Goal: Task Accomplishment & Management: Manage account settings

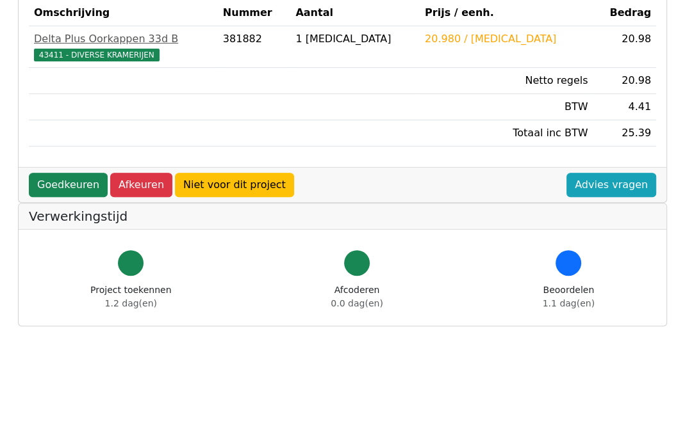
scroll to position [384, 0]
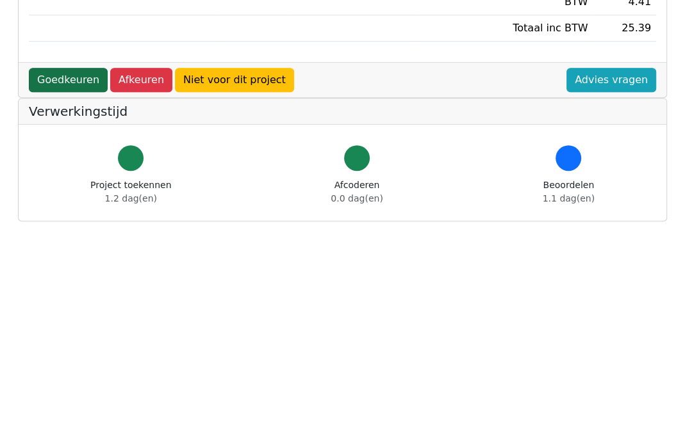
click at [60, 78] on link "Goedkeuren" at bounding box center [68, 80] width 79 height 24
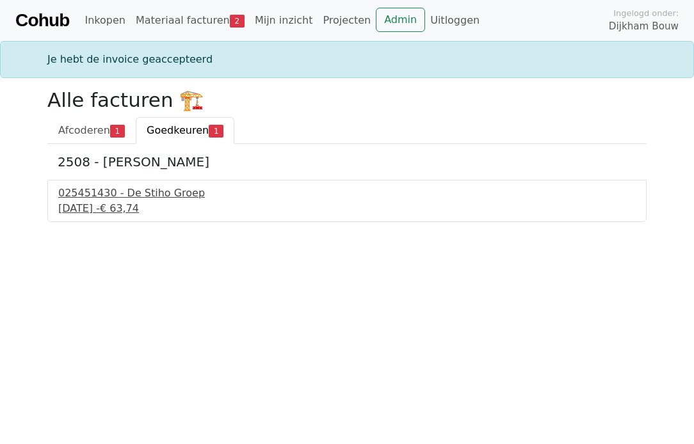
click at [132, 202] on div "[DATE] - € 63,74" at bounding box center [347, 208] width 578 height 15
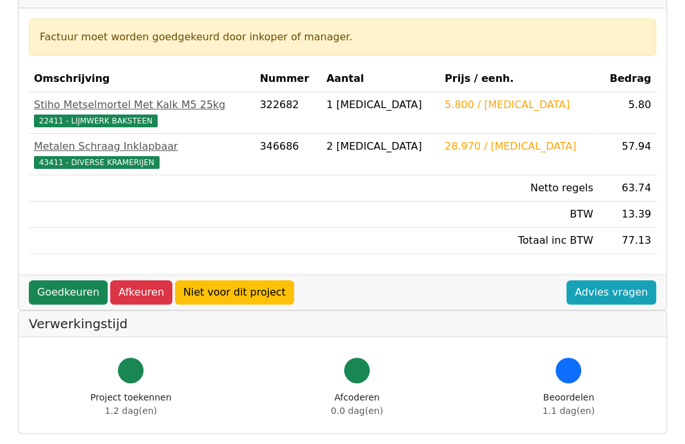
scroll to position [192, 0]
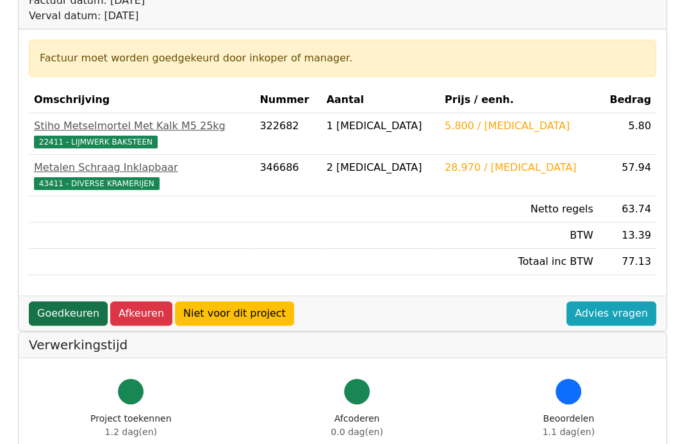
click at [68, 307] on link "Goedkeuren" at bounding box center [68, 314] width 79 height 24
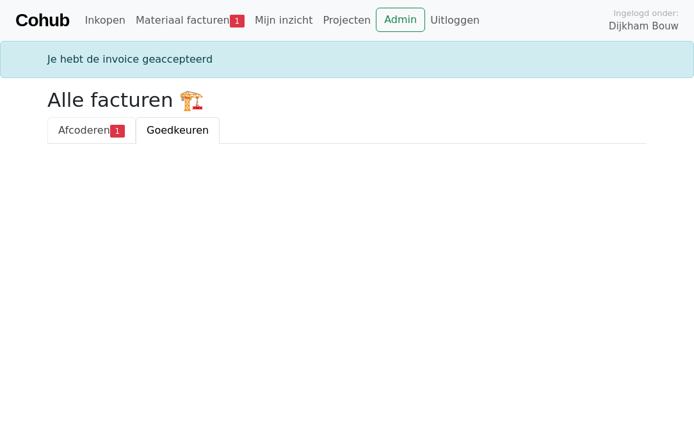
click at [100, 129] on span "Afcoderen" at bounding box center [84, 130] width 52 height 12
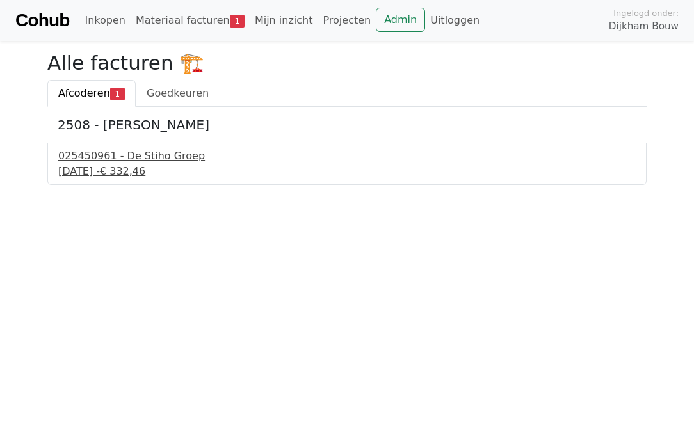
click at [134, 164] on div "[DATE] - € 332,46" at bounding box center [347, 171] width 578 height 15
click at [122, 158] on div "025450961 - De Stiho Groep" at bounding box center [347, 156] width 578 height 15
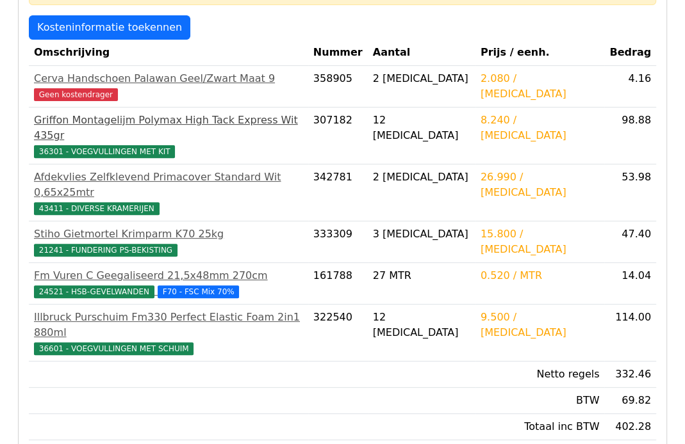
scroll to position [256, 0]
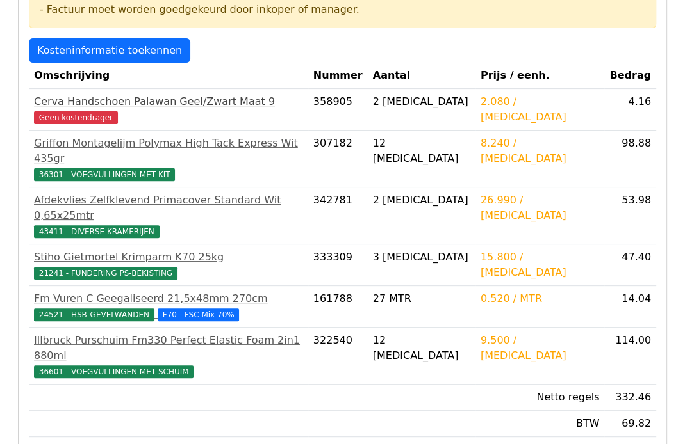
click at [74, 115] on span "Geen kostendrager" at bounding box center [76, 117] width 84 height 13
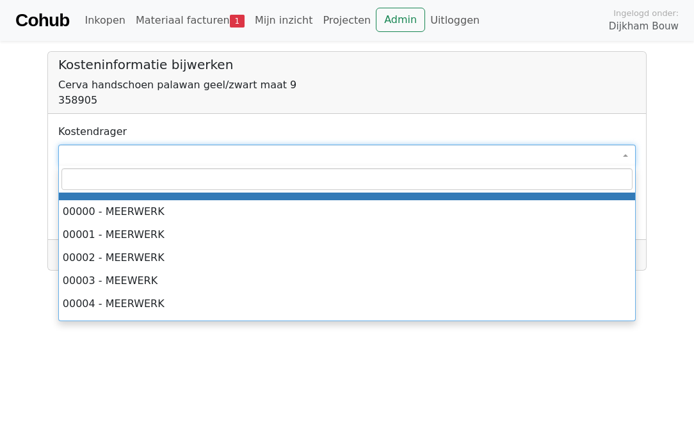
click at [131, 159] on span at bounding box center [347, 156] width 578 height 22
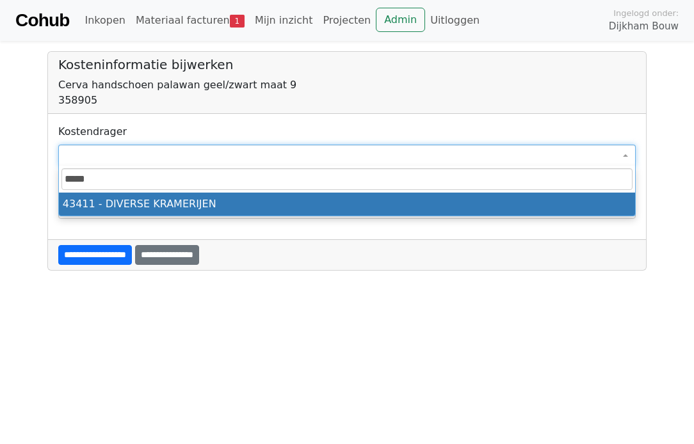
type input "*****"
select select "****"
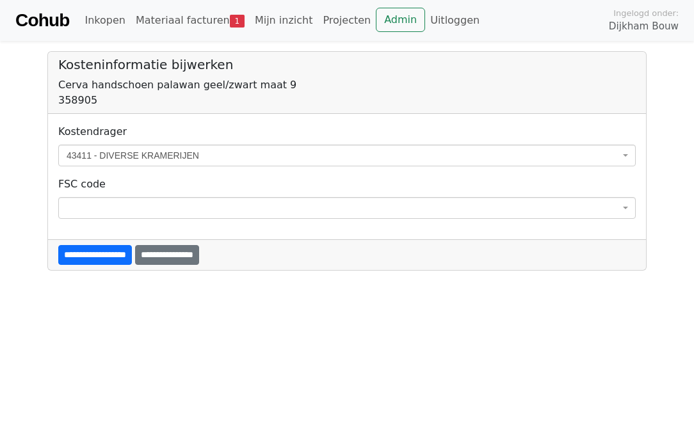
click at [195, 250] on input "**********" at bounding box center [167, 255] width 64 height 20
click at [212, 255] on div "**********" at bounding box center [347, 254] width 598 height 31
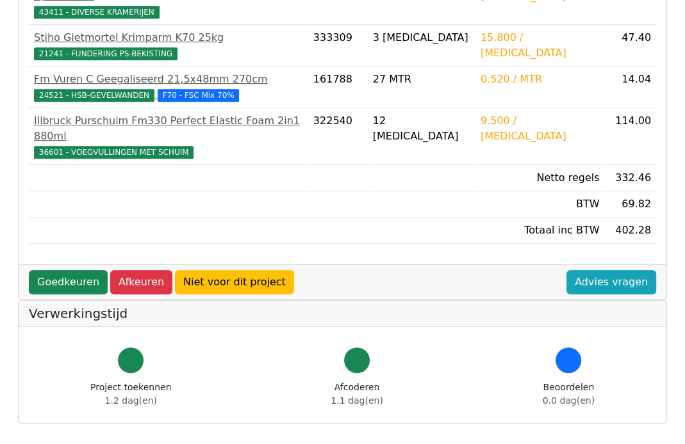
scroll to position [448, 0]
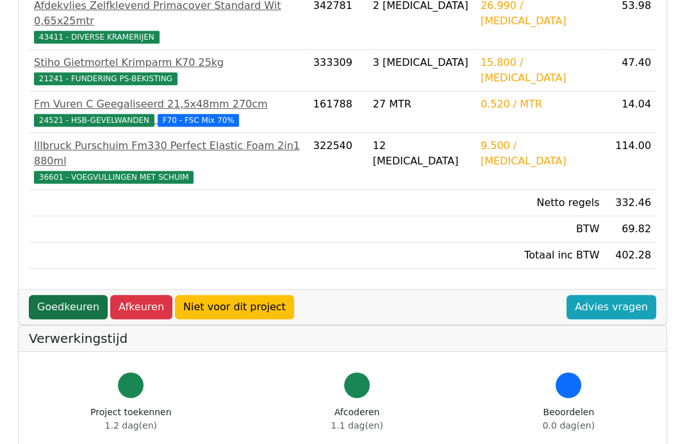
click at [55, 295] on link "Goedkeuren" at bounding box center [68, 307] width 79 height 24
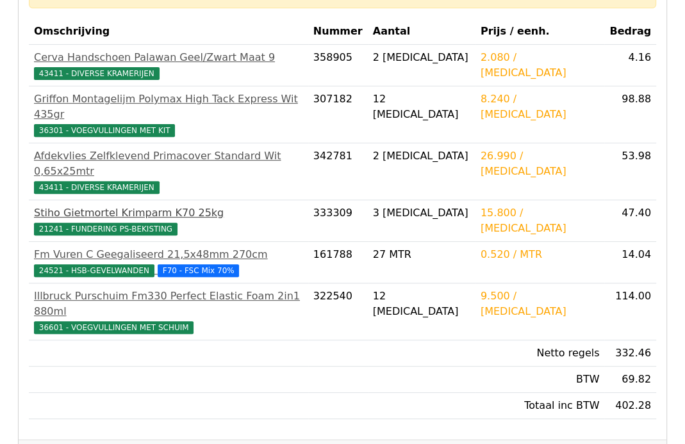
scroll to position [383, 0]
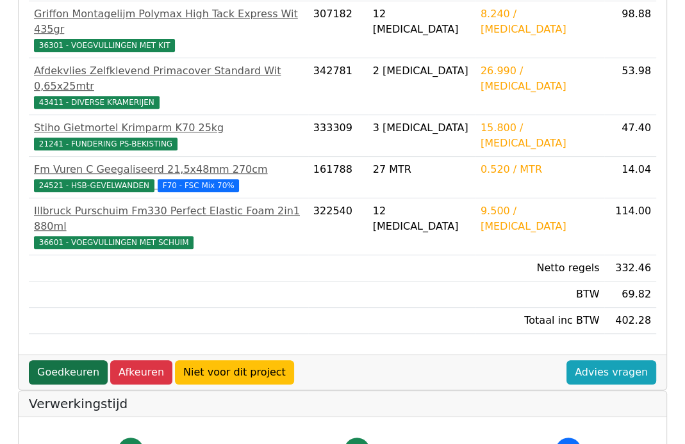
click at [69, 361] on link "Goedkeuren" at bounding box center [68, 373] width 79 height 24
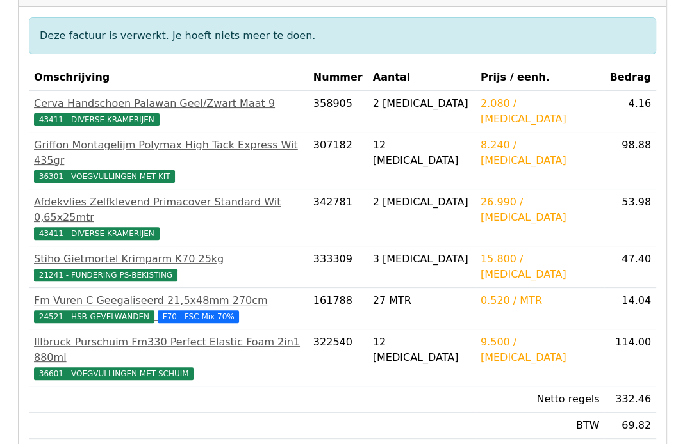
scroll to position [64, 0]
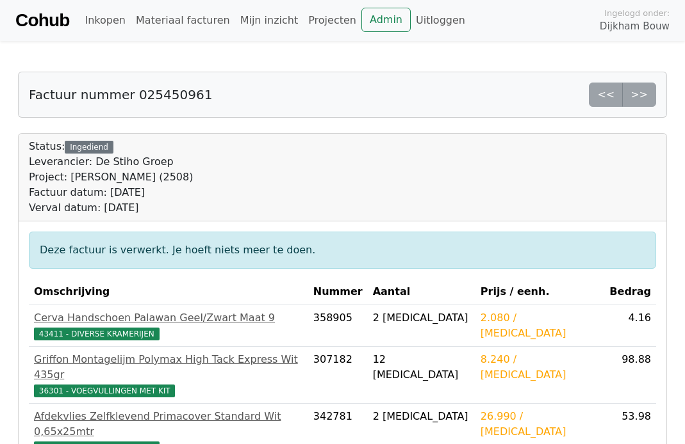
scroll to position [346, 0]
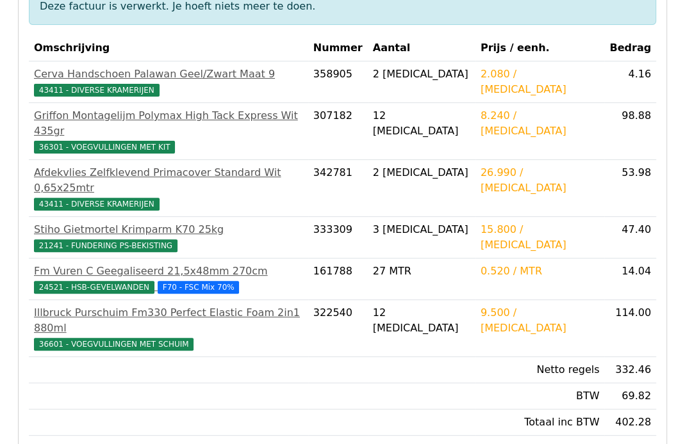
scroll to position [256, 0]
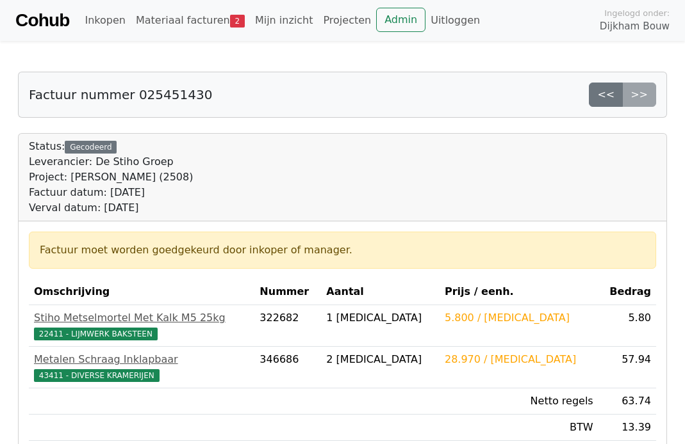
scroll to position [191, 0]
